Goal: Check status: Check status

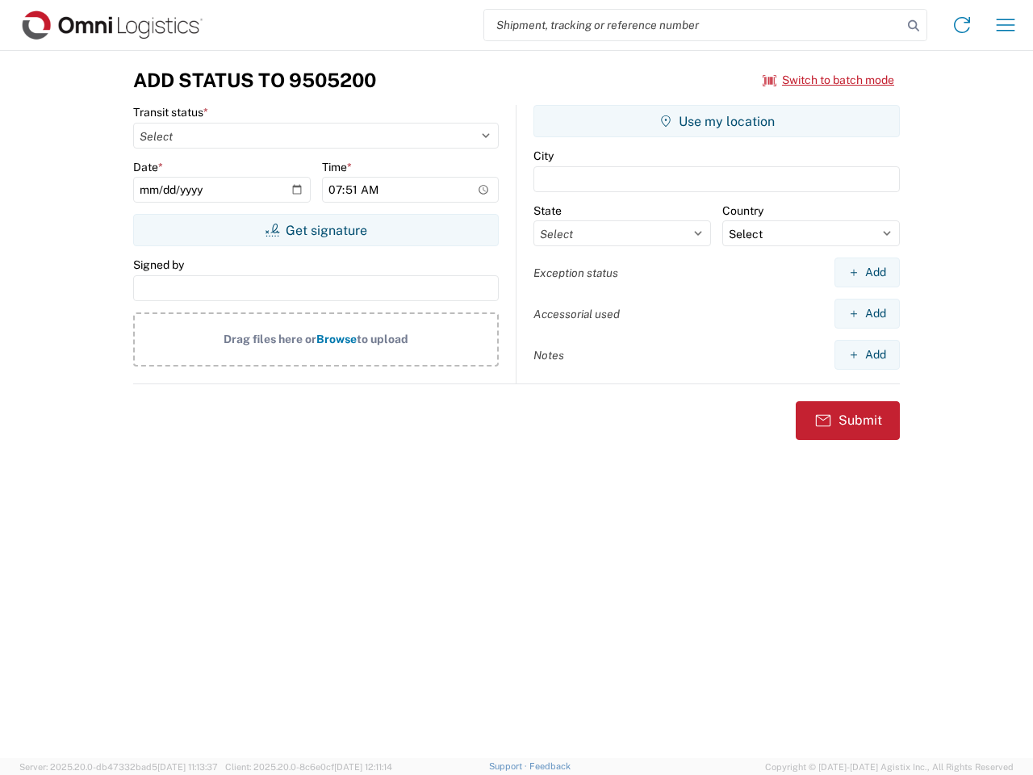
click at [693, 25] on input "search" at bounding box center [693, 25] width 418 height 31
click at [913, 26] on icon at bounding box center [913, 26] width 23 height 23
click at [962, 25] on icon at bounding box center [962, 25] width 26 height 26
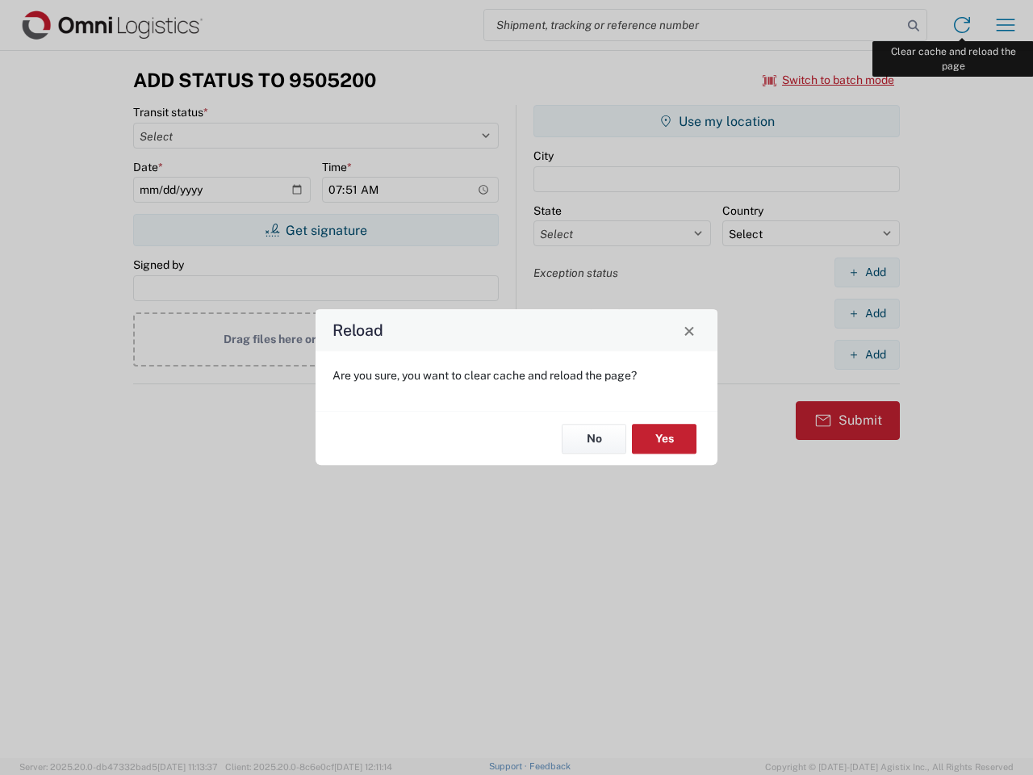
click at [1005, 25] on div "Reload Are you sure, you want to clear cache and reload the page? No Yes" at bounding box center [516, 387] width 1033 height 775
click at [829, 80] on div "Reload Are you sure, you want to clear cache and reload the page? No Yes" at bounding box center [516, 387] width 1033 height 775
click at [315, 230] on div "Reload Are you sure, you want to clear cache and reload the page? No Yes" at bounding box center [516, 387] width 1033 height 775
click at [716, 121] on div "Reload Are you sure, you want to clear cache and reload the page? No Yes" at bounding box center [516, 387] width 1033 height 775
click at [866, 272] on div "Reload Are you sure, you want to clear cache and reload the page? No Yes" at bounding box center [516, 387] width 1033 height 775
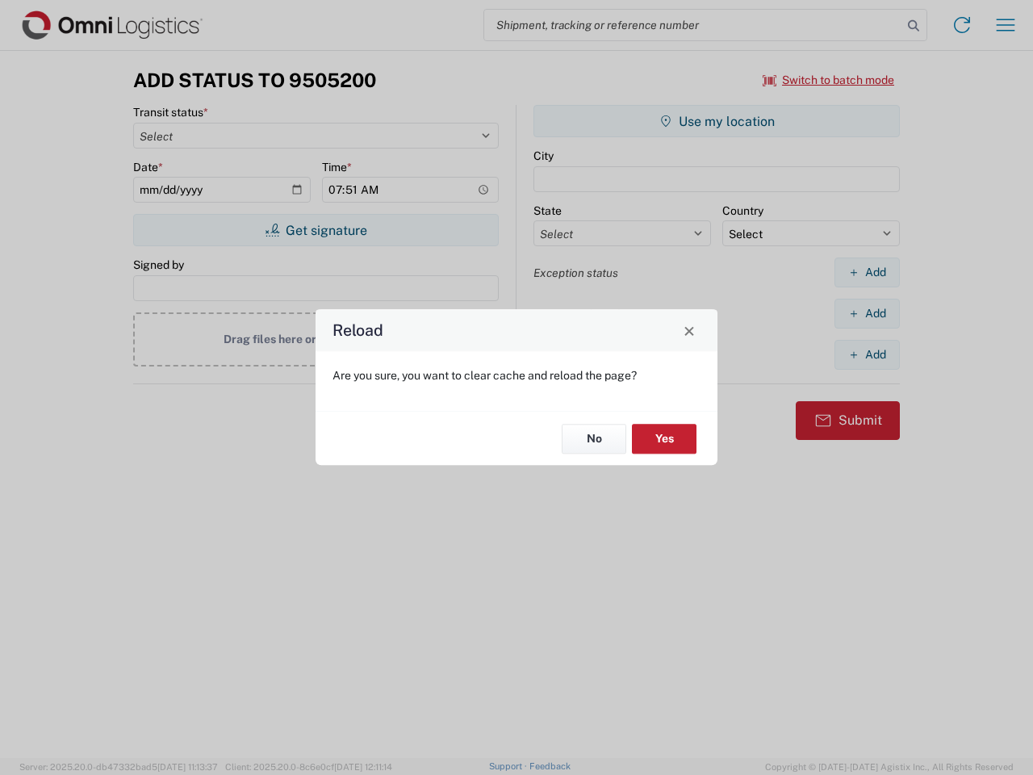
click at [866, 313] on div "Reload Are you sure, you want to clear cache and reload the page? No Yes" at bounding box center [516, 387] width 1033 height 775
click at [866, 354] on div "Reload Are you sure, you want to clear cache and reload the page? No Yes" at bounding box center [516, 387] width 1033 height 775
